Goal: Ask a question: Seek information or help from site administrators or community

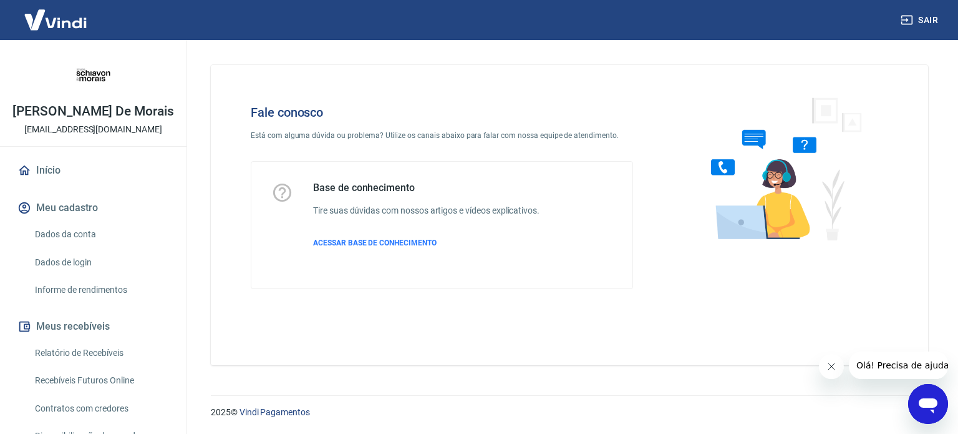
click at [72, 235] on link "Dados da conta" at bounding box center [101, 234] width 142 height 26
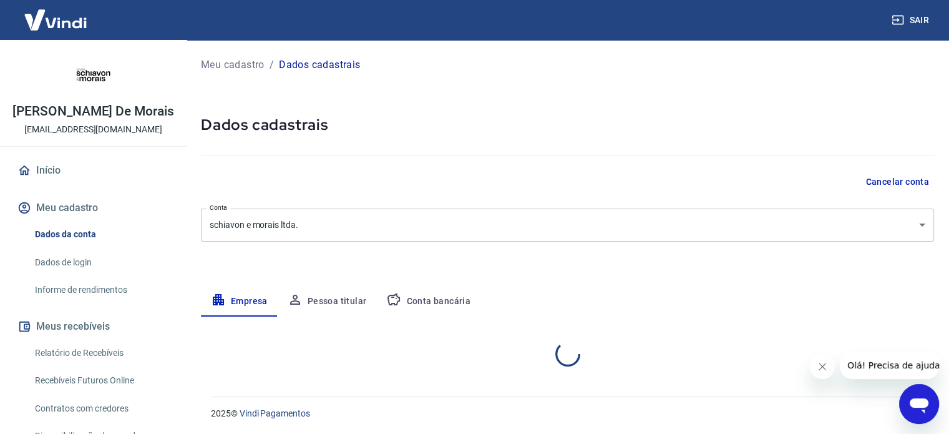
select select "PR"
select select "business"
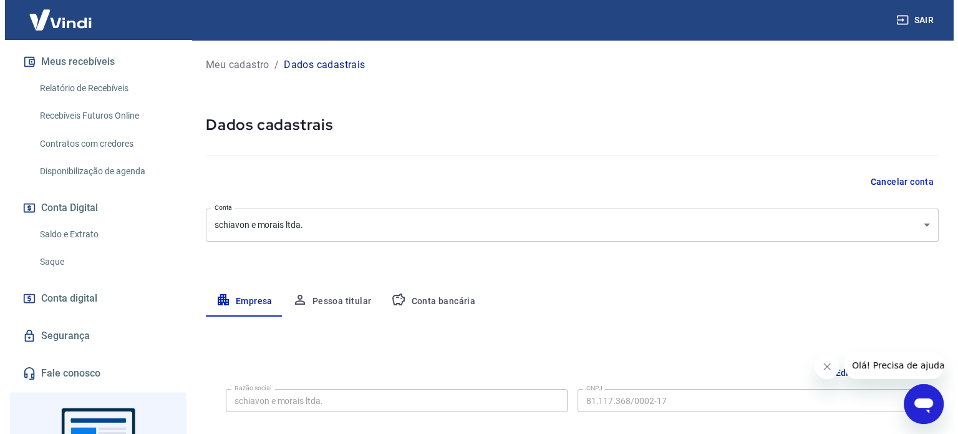
scroll to position [368, 0]
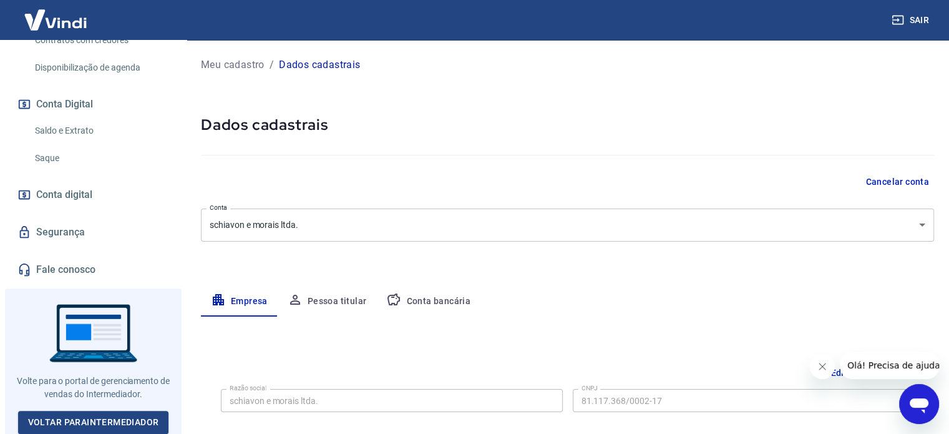
click at [85, 267] on link "Fale conosco" at bounding box center [93, 269] width 157 height 27
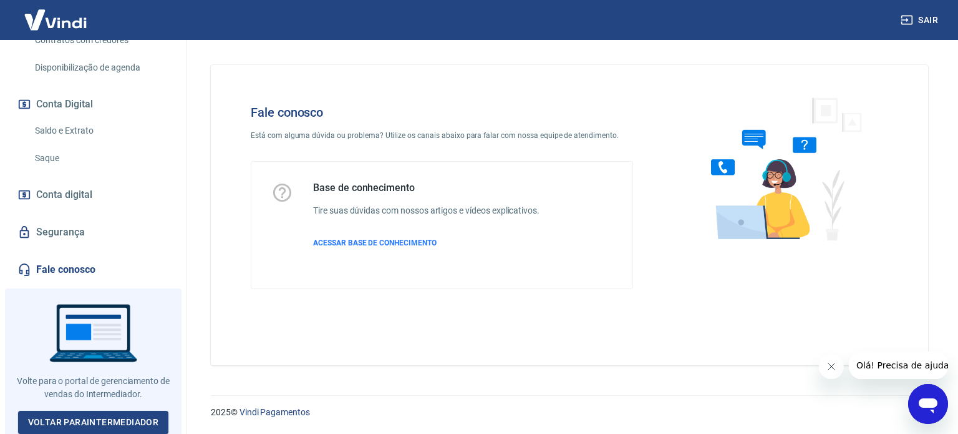
click at [933, 395] on icon "Abrir janela de mensagens" at bounding box center [928, 403] width 22 height 22
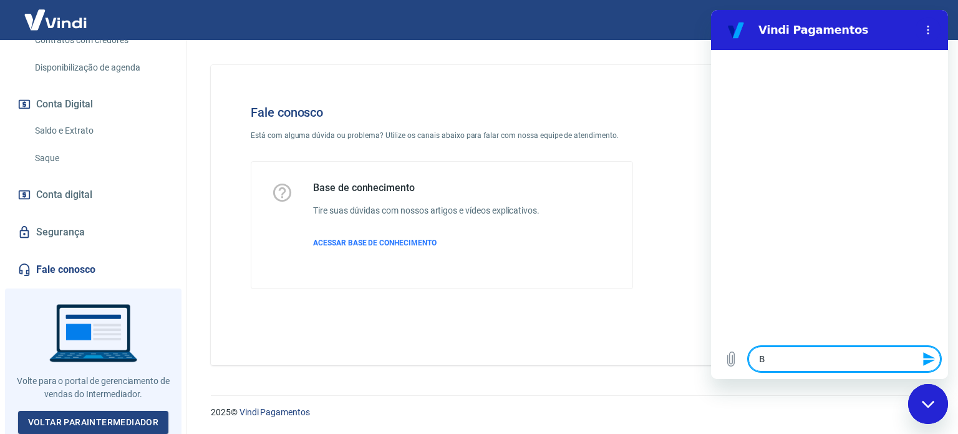
type textarea "B"
type textarea "x"
type textarea "Bo"
type textarea "x"
type textarea "Boa"
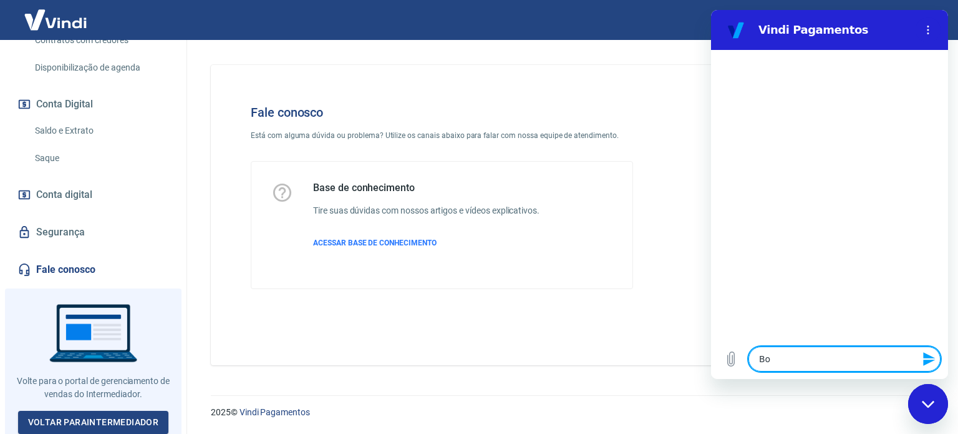
type textarea "x"
type textarea "Boa"
type textarea "x"
type textarea "Boa a"
type textarea "x"
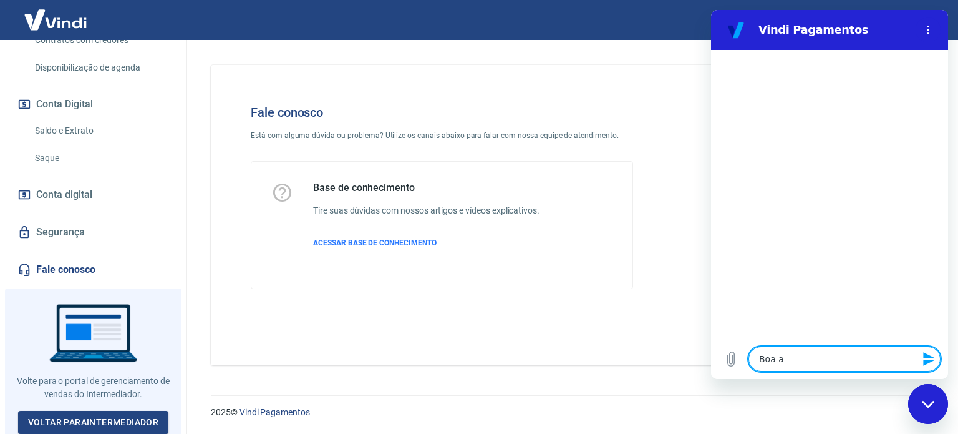
type textarea "Boa at"
type textarea "x"
type textarea "Boa atr"
type textarea "x"
type textarea "Boa atrd"
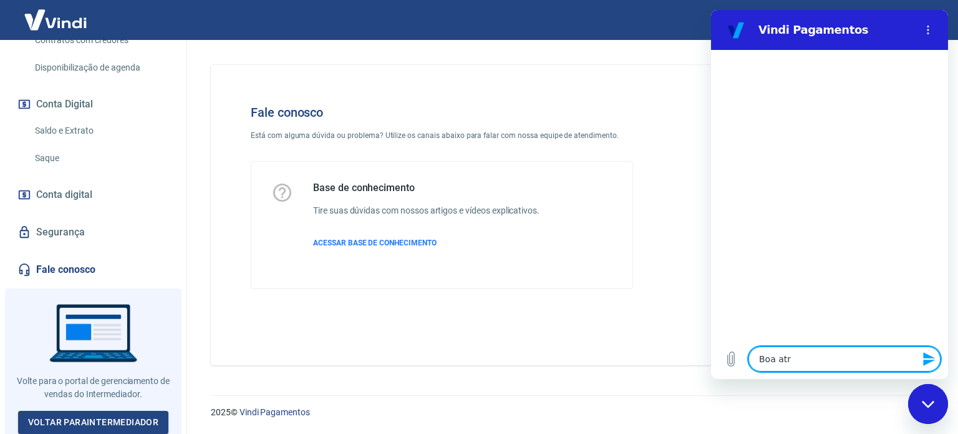
type textarea "x"
type textarea "Boa atrde"
type textarea "x"
type textarea "Boa atrd"
type textarea "x"
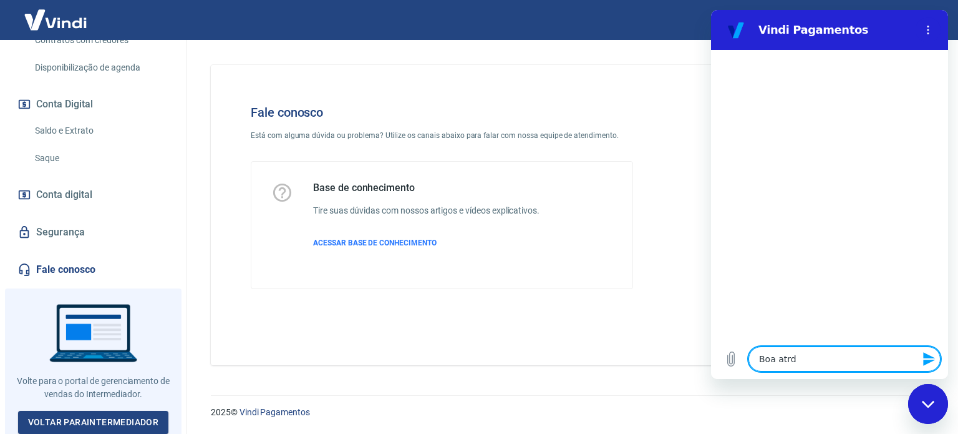
type textarea "Boa atr"
type textarea "x"
type textarea "Boa at"
type textarea "x"
type textarea "Boa a"
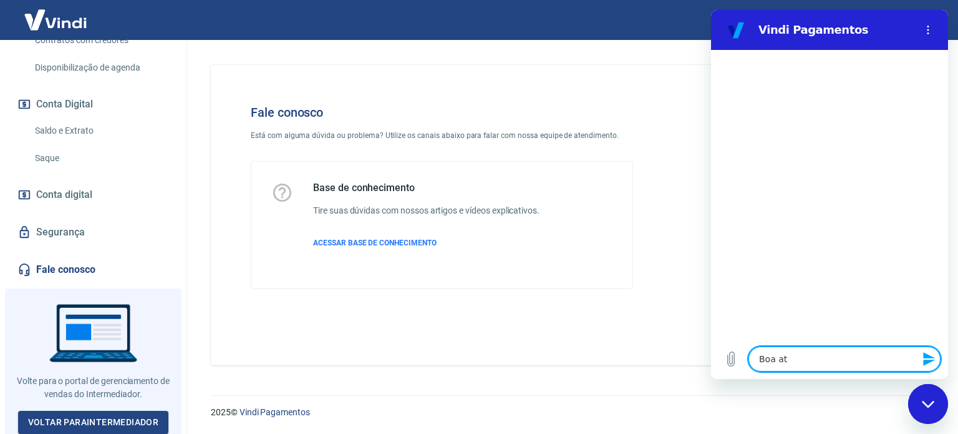
type textarea "x"
type textarea "Boa"
type textarea "x"
type textarea "Boa t"
type textarea "x"
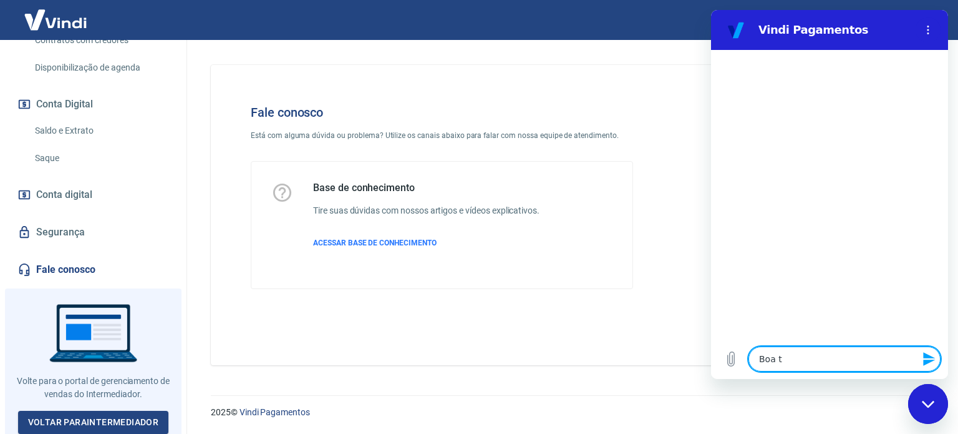
type textarea "Boa ta"
type textarea "x"
type textarea "Boa tar"
type textarea "x"
type textarea "Boa tard"
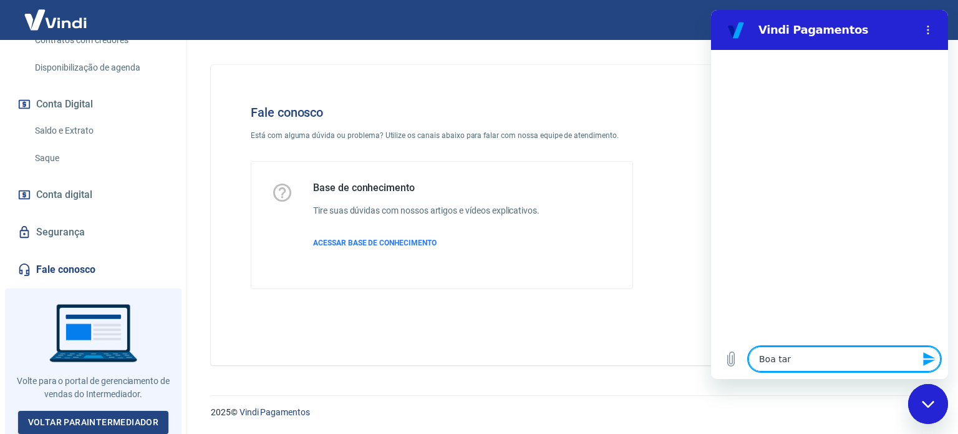
type textarea "x"
type textarea "Boa tarde"
type textarea "x"
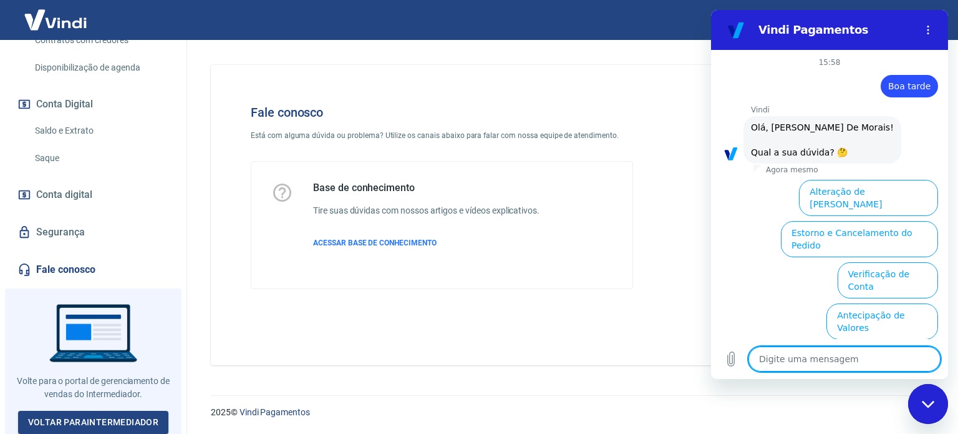
scroll to position [95, 0]
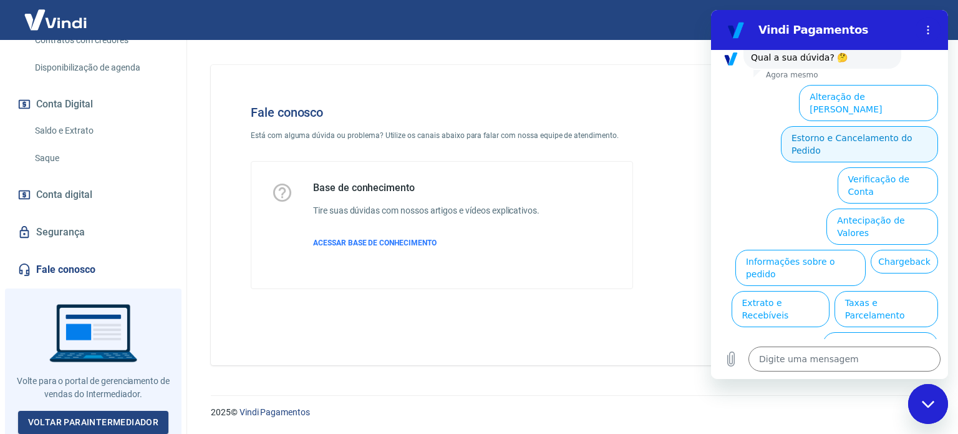
click at [822, 132] on button "Estorno e Cancelamento do Pedido" at bounding box center [859, 144] width 157 height 36
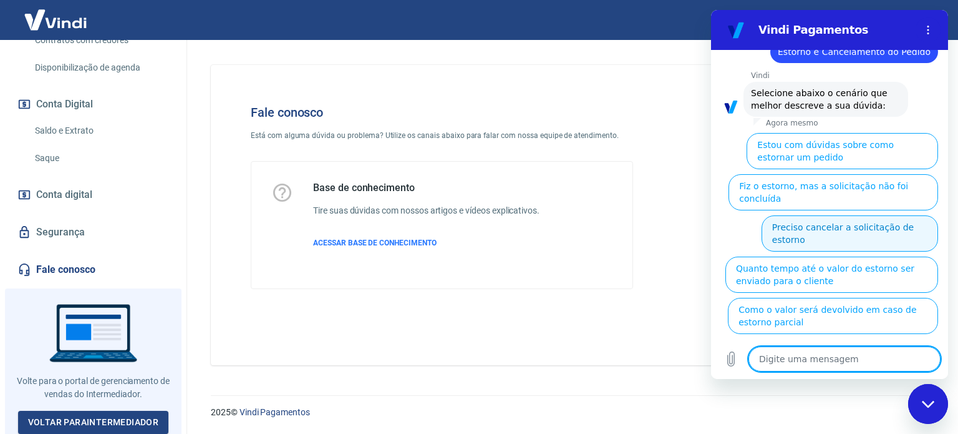
scroll to position [0, 0]
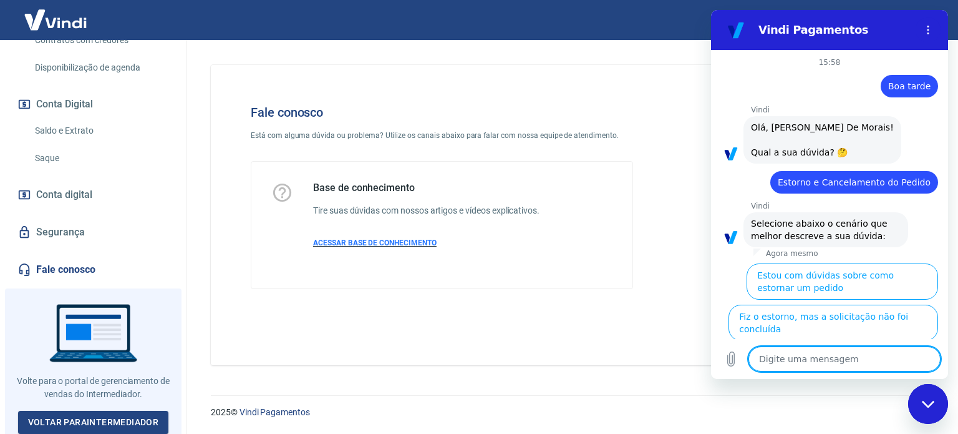
click at [377, 243] on span "ACESSAR BASE DE CONHECIMENTO" at bounding box center [375, 242] width 124 height 9
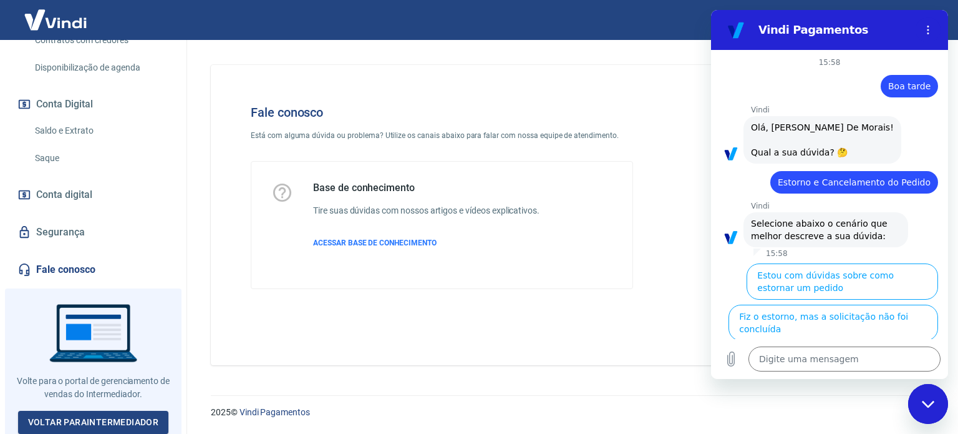
click at [930, 400] on icon "Fechar janela de mensagens" at bounding box center [928, 404] width 13 height 8
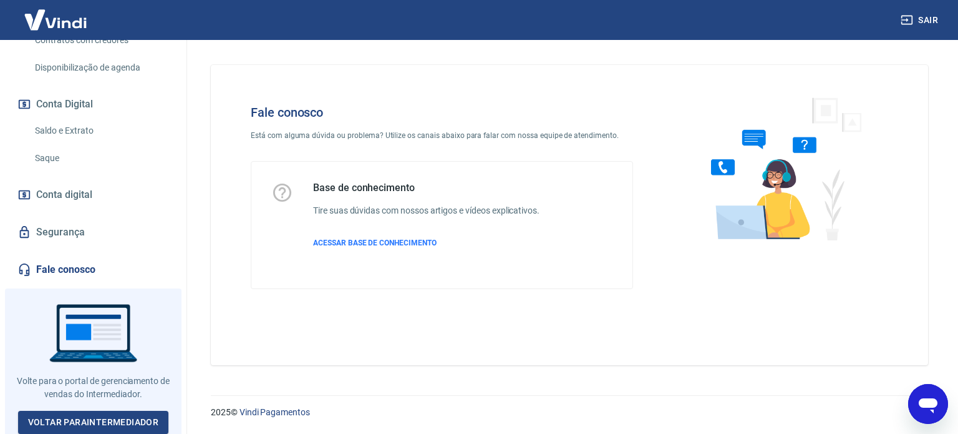
click at [931, 394] on icon "Abrir janela de mensagens" at bounding box center [928, 403] width 22 height 22
type textarea "x"
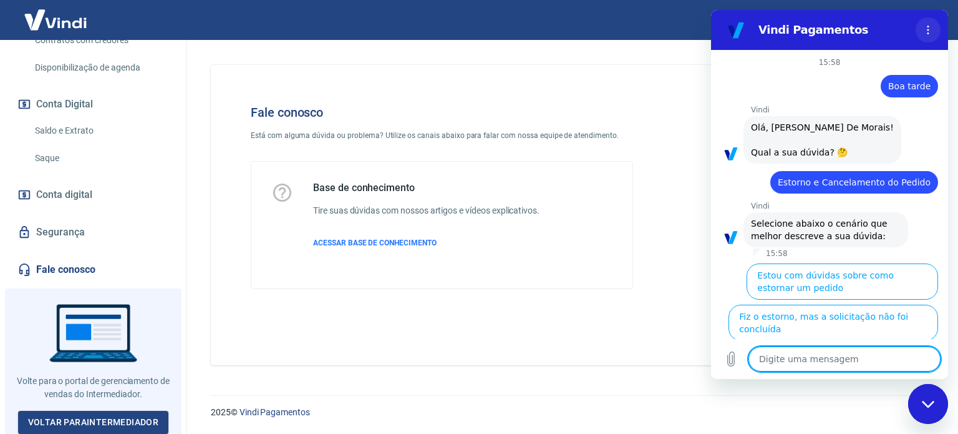
click at [925, 27] on icon "Menu de opções" at bounding box center [928, 30] width 10 height 10
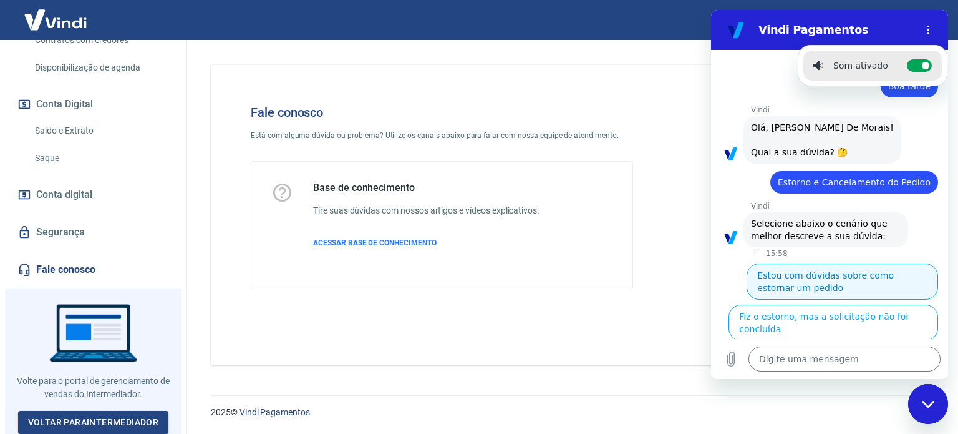
scroll to position [130, 0]
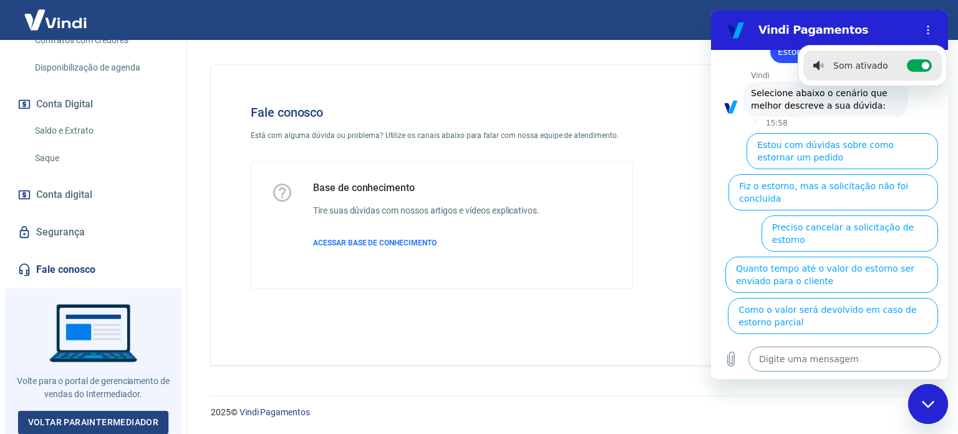
click at [777, 361] on textarea at bounding box center [845, 358] width 192 height 25
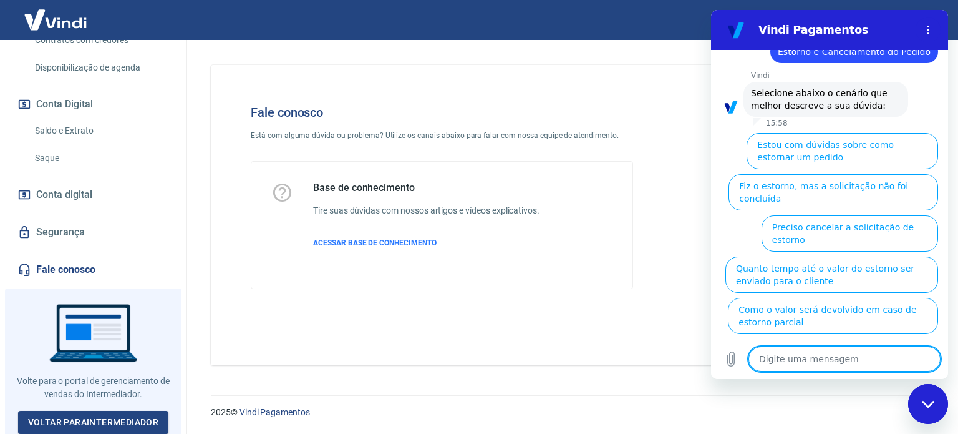
click at [777, 361] on textarea at bounding box center [845, 358] width 192 height 25
type textarea "b"
type textarea "x"
type textarea "bo"
type textarea "x"
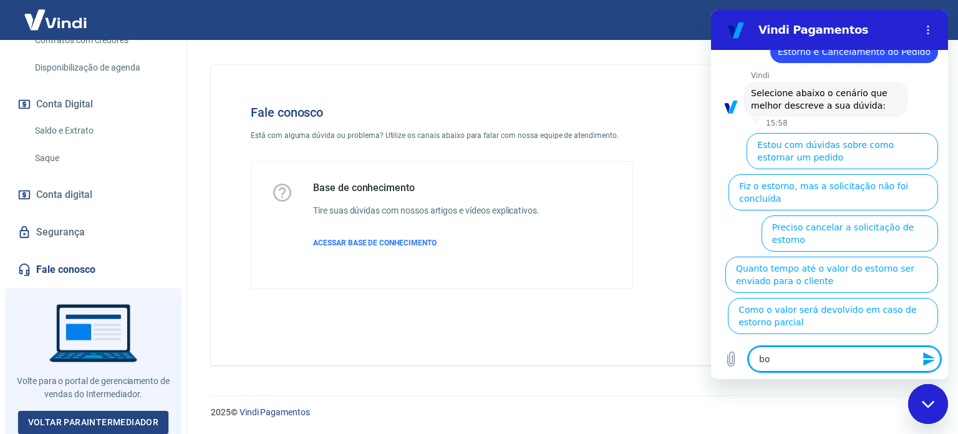
type textarea "boa"
type textarea "x"
type textarea "boa"
type textarea "x"
type textarea "boa t"
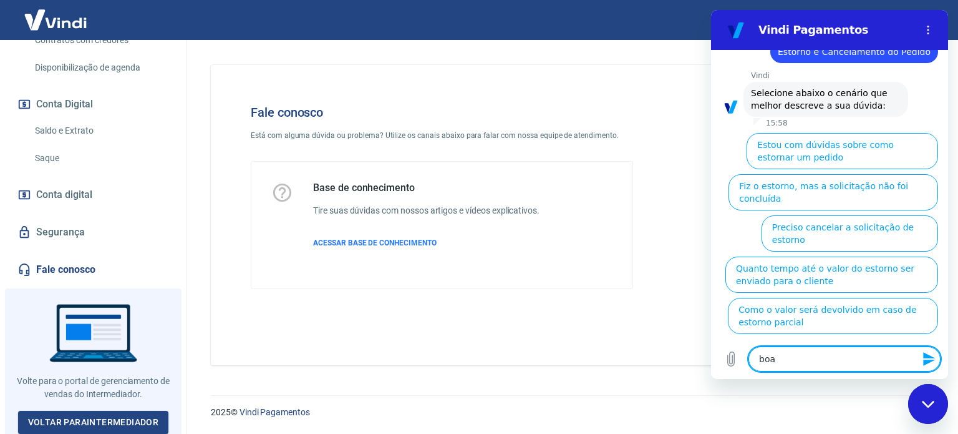
type textarea "x"
type textarea "boa ta"
type textarea "x"
type textarea "boa tar"
type textarea "x"
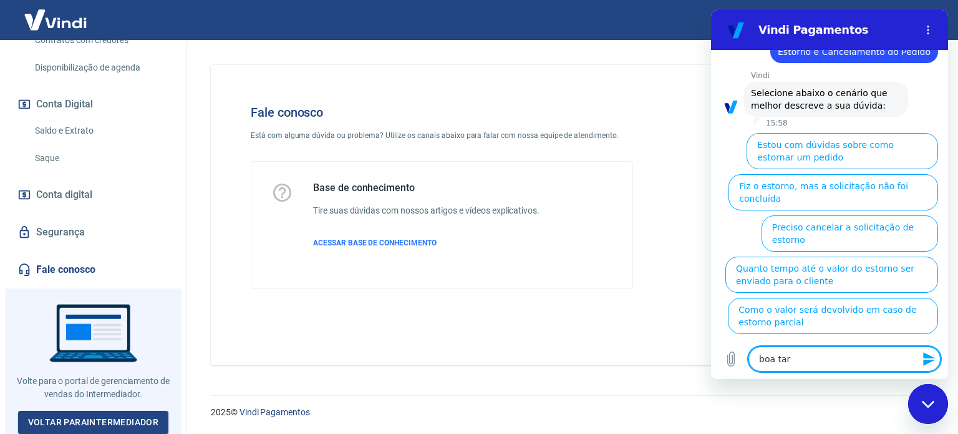
type textarea "boa tard"
type textarea "x"
type textarea "boa tarde"
type textarea "x"
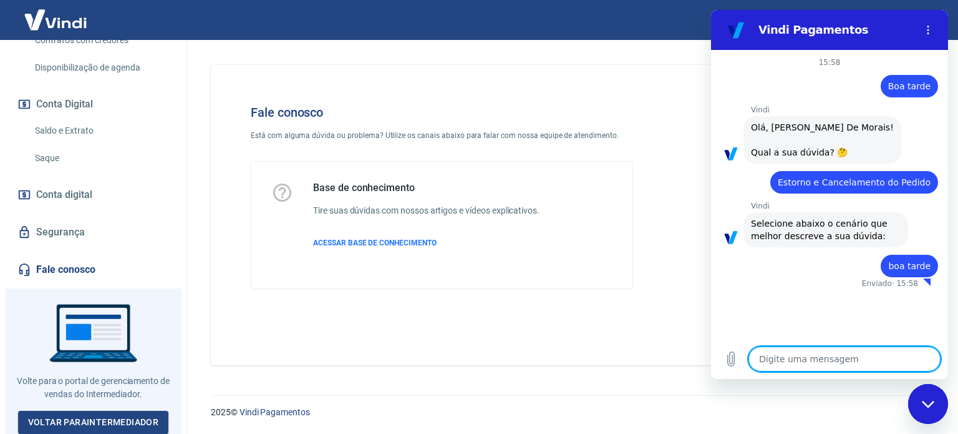
type textarea "x"
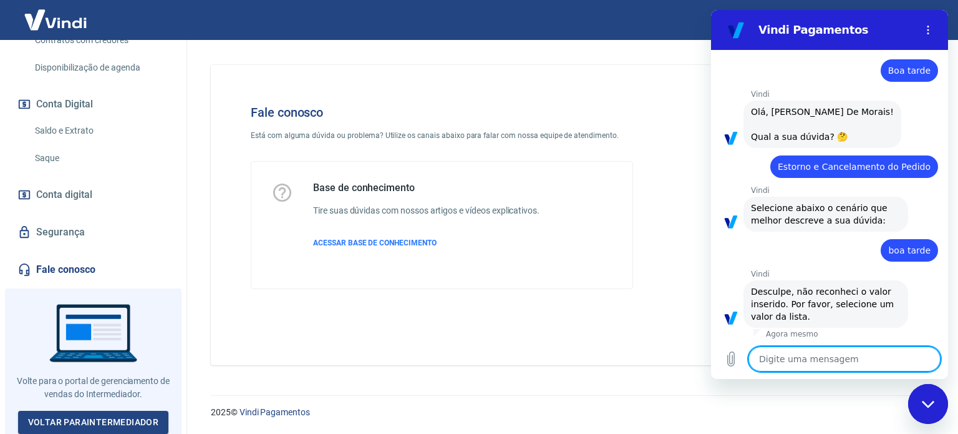
scroll to position [18, 0]
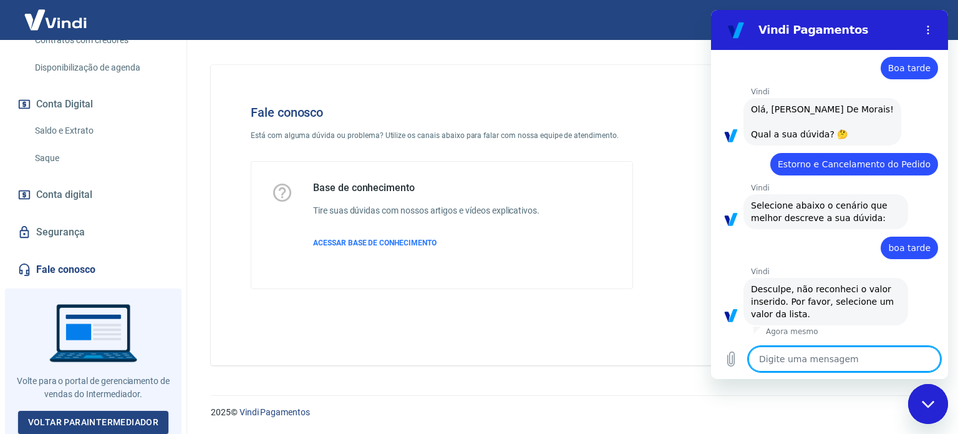
click at [820, 360] on textarea at bounding box center [845, 358] width 192 height 25
click at [810, 216] on span "Selecione abaixo o cenário que melhor descreve a sua dúvida:" at bounding box center [820, 211] width 139 height 22
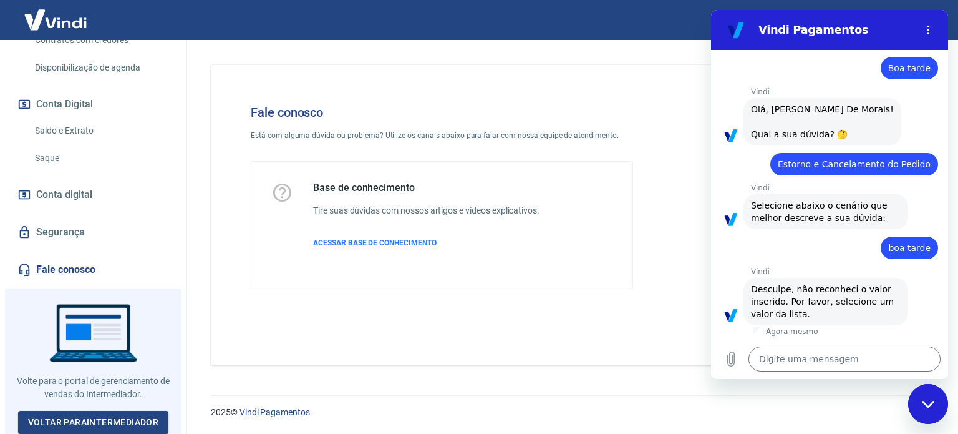
click at [855, 223] on div "Vindi diz: Selecione abaixo o cenário que melhor descreve a sua dúvida:" at bounding box center [826, 211] width 165 height 35
click at [557, 253] on div "Base de conhecimento Tire suas dúvidas com nossos artigos e vídeos explicativos…" at bounding box center [441, 225] width 341 height 87
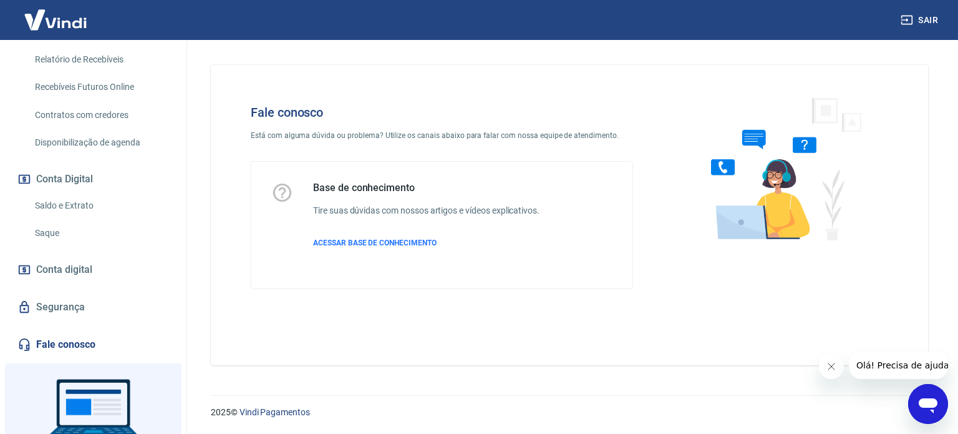
scroll to position [294, 0]
click at [64, 339] on link "Fale conosco" at bounding box center [93, 342] width 157 height 27
click at [918, 401] on icon "Abrir janela de mensagens" at bounding box center [928, 403] width 22 height 22
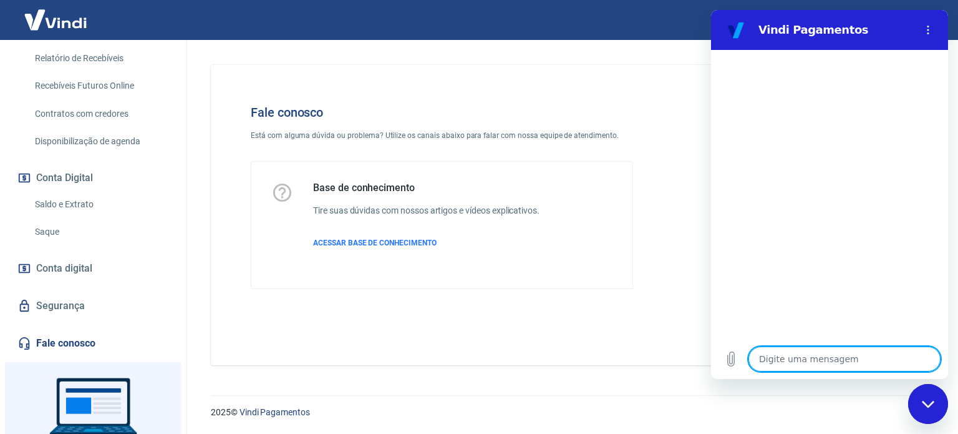
type textarea "B"
type textarea "x"
type textarea "Bo"
type textarea "x"
type textarea "Boa"
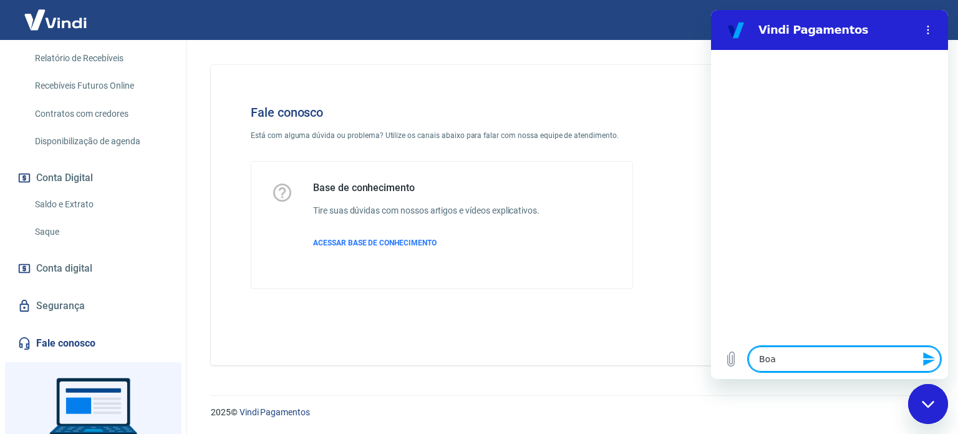
type textarea "x"
type textarea "Boa"
type textarea "x"
type textarea "Boa t"
type textarea "x"
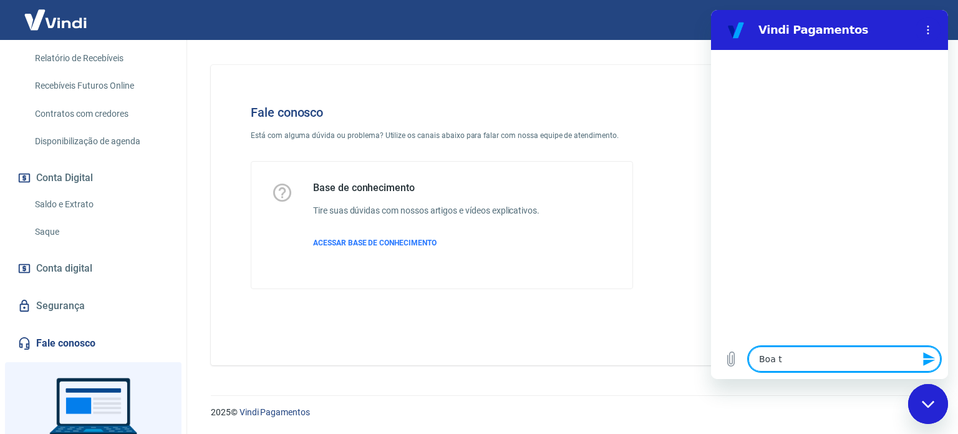
type textarea "Boa ta"
type textarea "x"
type textarea "Boa tad"
type textarea "x"
type textarea "Boa ta"
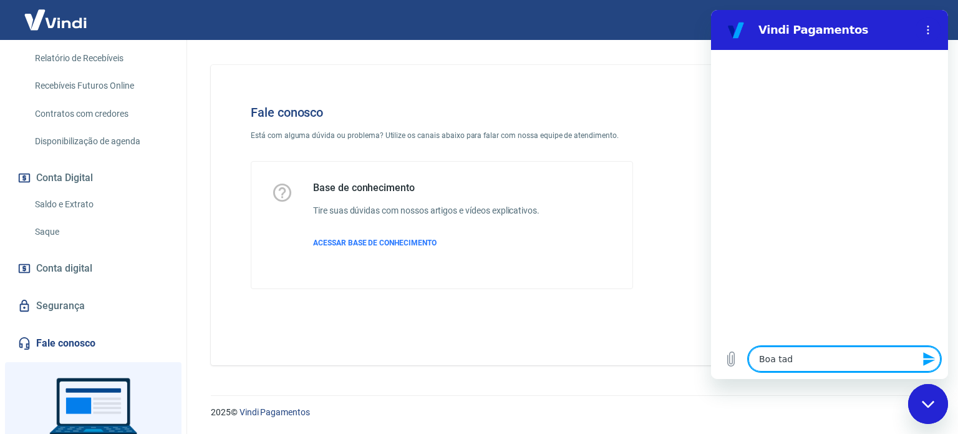
type textarea "x"
type textarea "Boa tar"
type textarea "x"
type textarea "Boa tard"
type textarea "x"
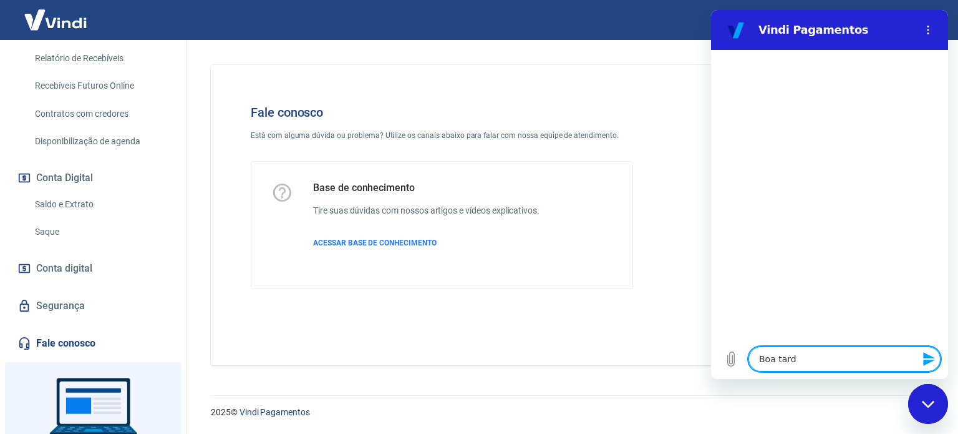
type textarea "Boa tarde"
type textarea "x"
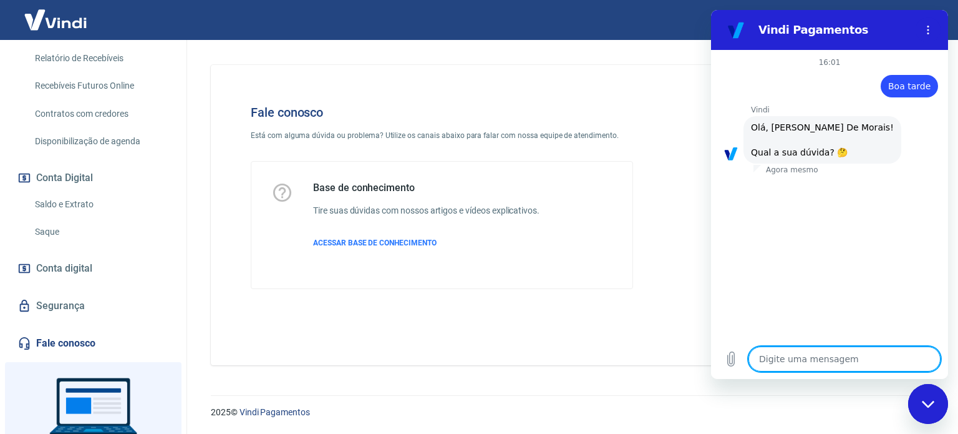
scroll to position [95, 0]
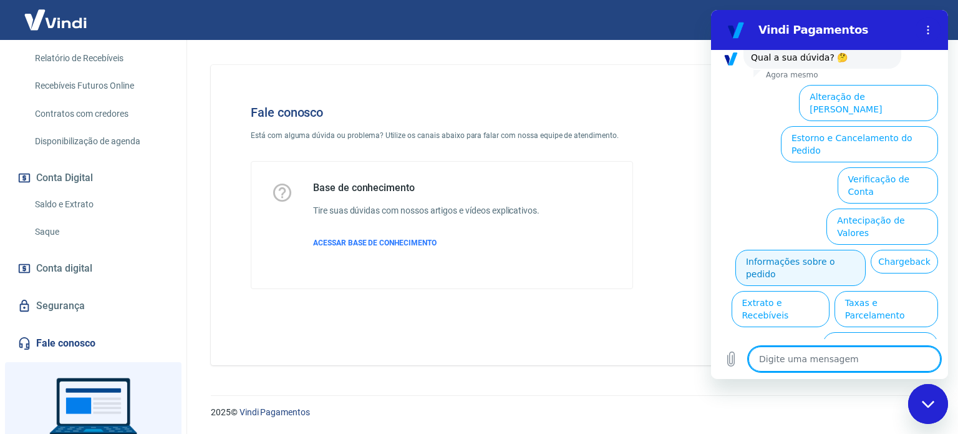
click at [774, 250] on button "Informações sobre o pedido" at bounding box center [801, 268] width 130 height 36
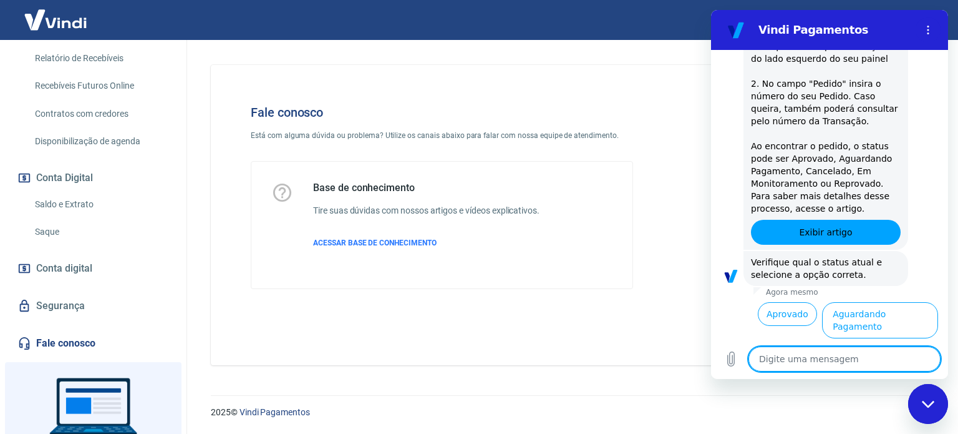
scroll to position [311, 0]
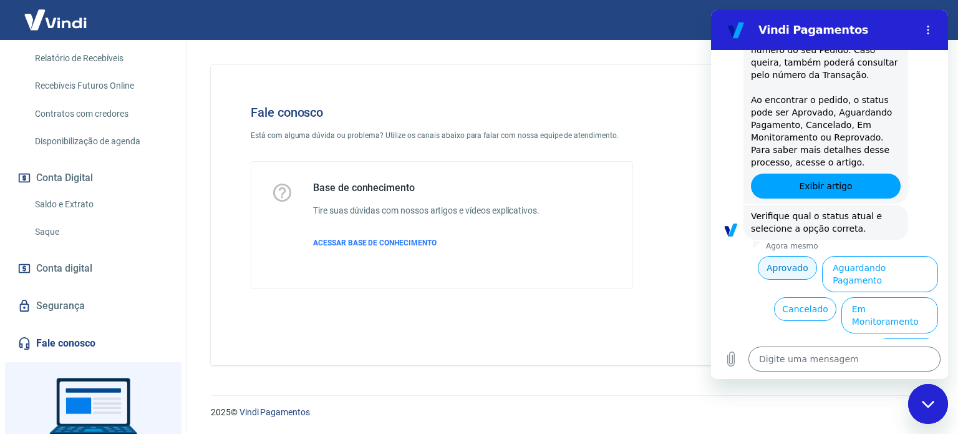
click at [790, 261] on button "Aprovado" at bounding box center [788, 268] width 60 height 24
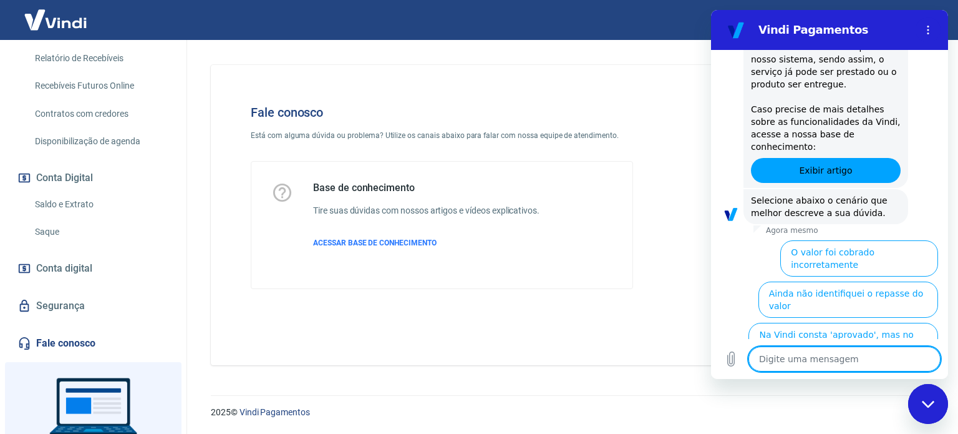
scroll to position [689, 0]
type textarea "x"
type textarea "O"
type textarea "x"
type textarea "O"
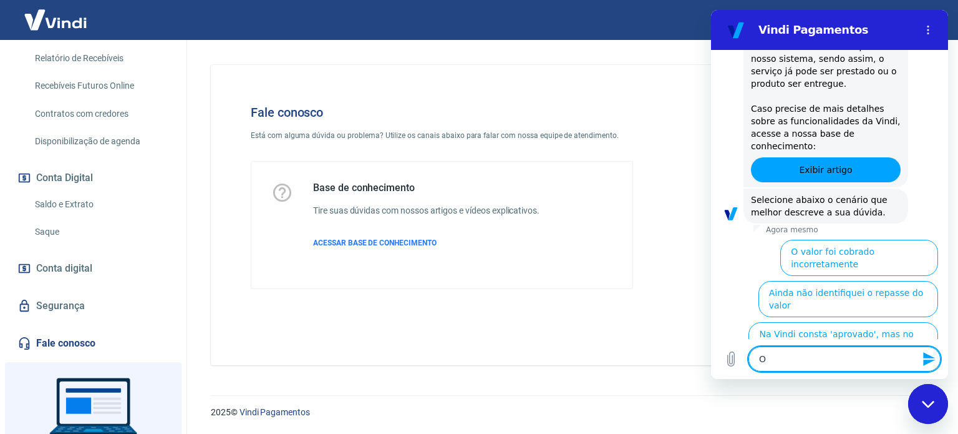
type textarea "x"
type textarea "O p"
type textarea "x"
type textarea "O pe"
type textarea "x"
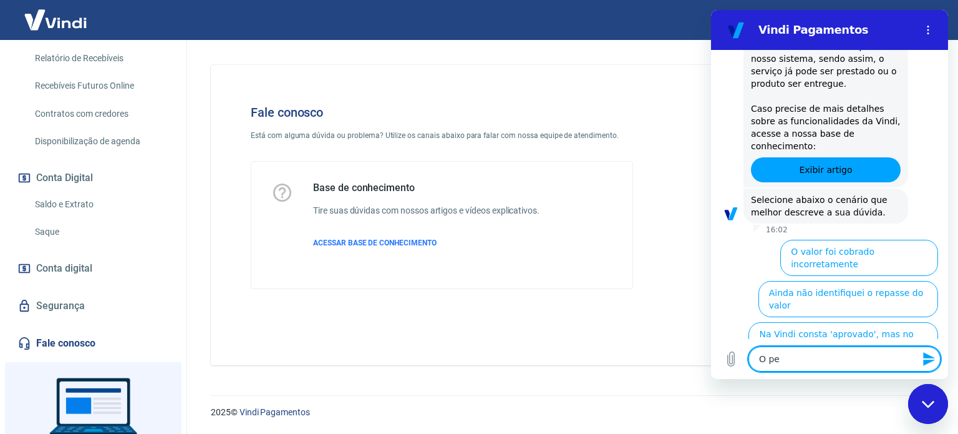
type textarea "O pei"
type textarea "x"
type textarea "O peid"
type textarea "x"
type textarea "O peido"
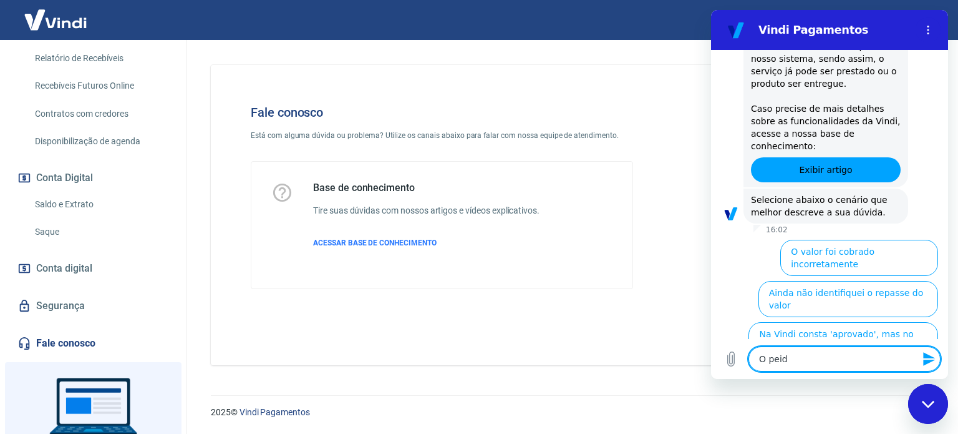
type textarea "x"
type textarea "O peido"
type textarea "x"
type textarea "O peid"
type textarea "x"
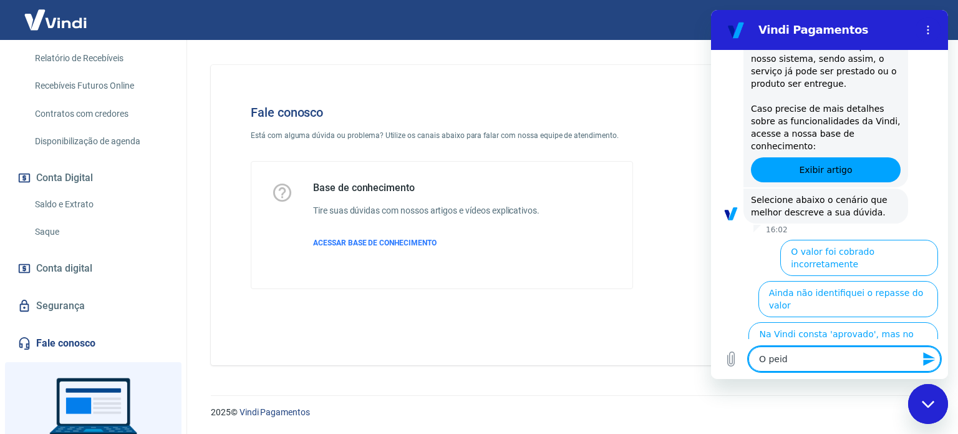
type textarea "O pei"
type textarea "x"
type textarea "O pe"
type textarea "x"
type textarea "O ped"
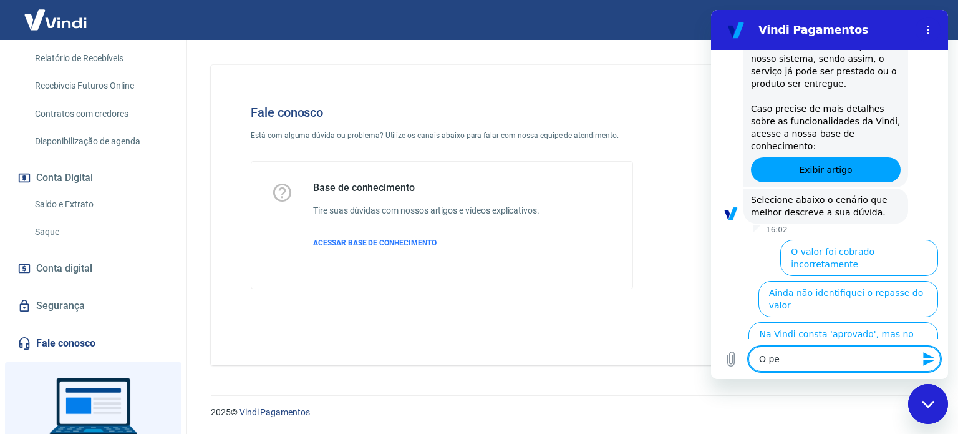
type textarea "x"
type textarea "O pedi"
type textarea "x"
type textarea "O pedid"
type textarea "x"
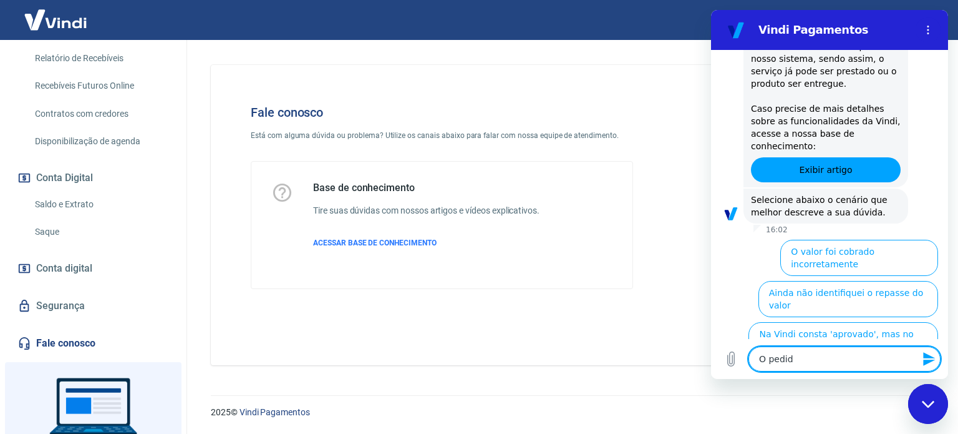
type textarea "O pedido"
type textarea "x"
type textarea "O pedido"
type textarea "x"
type textarea "O pedido f"
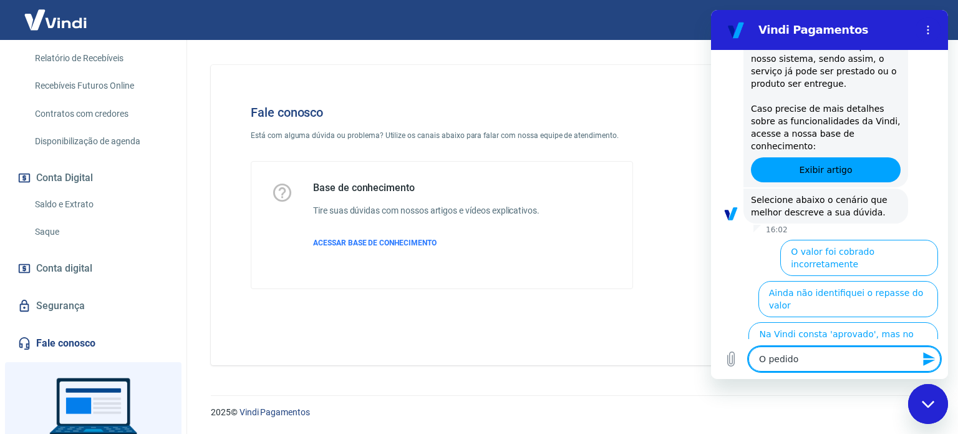
type textarea "x"
type textarea "O pedido fo"
type textarea "x"
type textarea "O pedido foi"
type textarea "x"
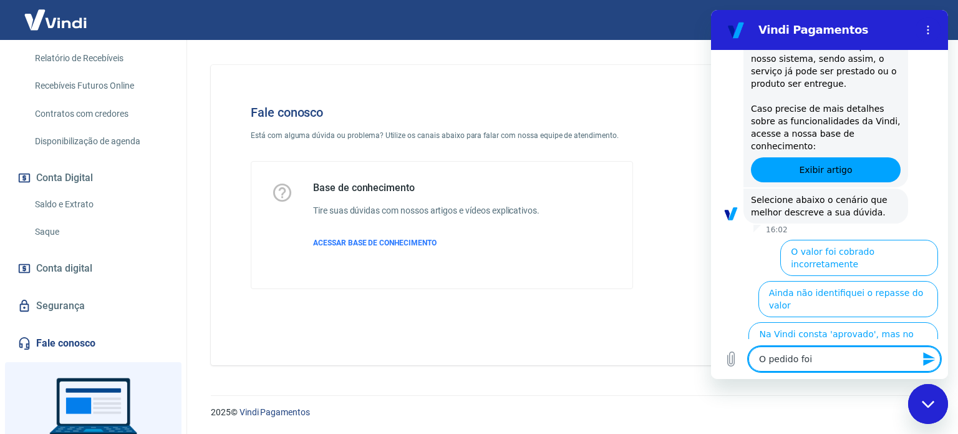
type textarea "O pedido foi"
type textarea "x"
type textarea "O pedido foi a"
type textarea "x"
type textarea "O pedido foi ap"
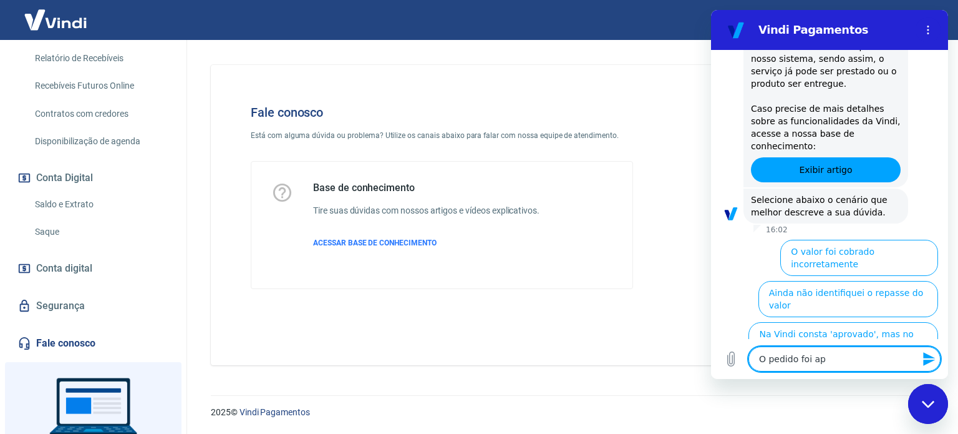
type textarea "x"
type textarea "O pedido foi apr"
type textarea "x"
type textarea "O pedido foi apro"
type textarea "x"
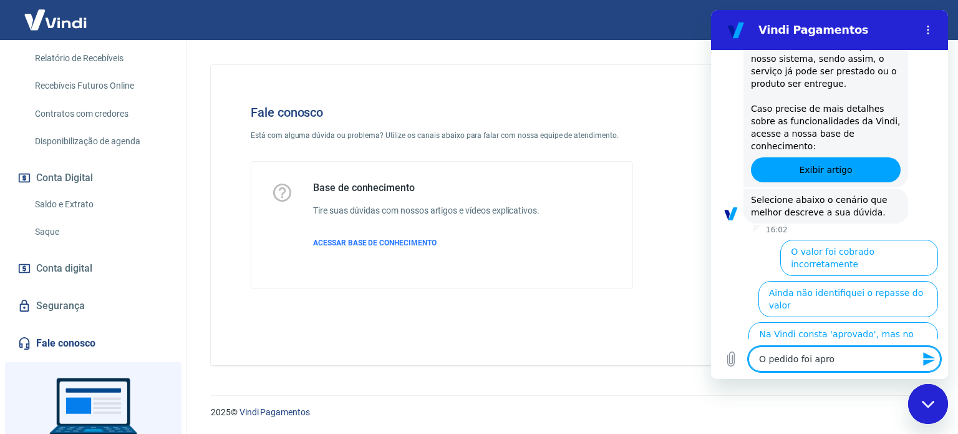
type textarea "O pedido foi aprov"
type textarea "x"
type textarea "O pedido foi aprova"
type textarea "x"
type textarea "O pedido foi aprovad"
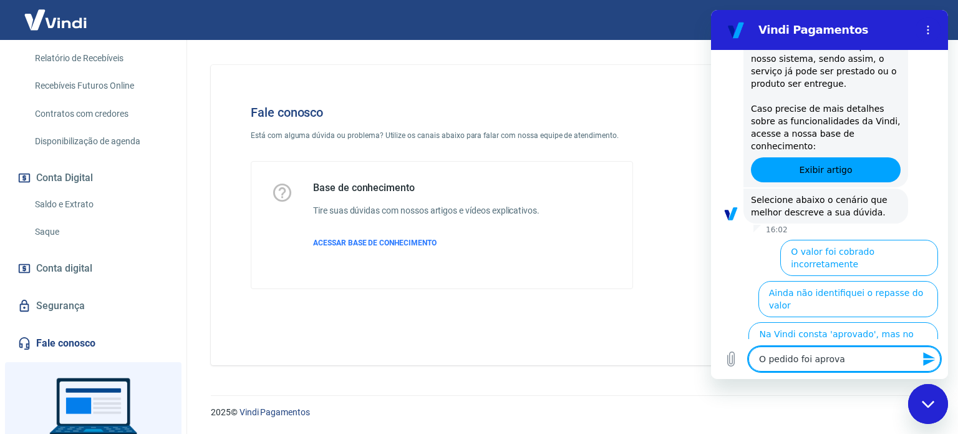
type textarea "x"
type textarea "O pedido foi aprovado"
type textarea "x"
type textarea "O pedido foi aprovado"
type textarea "x"
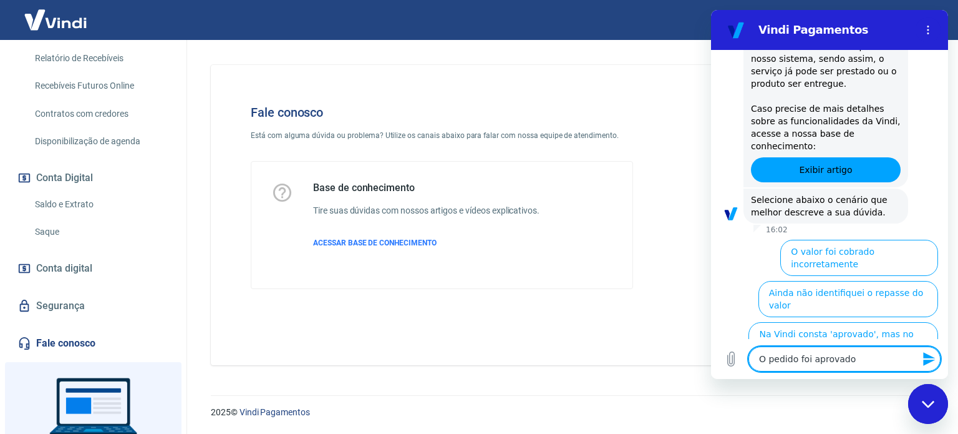
type textarea "O pedido foi aprovado"
type textarea "x"
